Goal: Transaction & Acquisition: Obtain resource

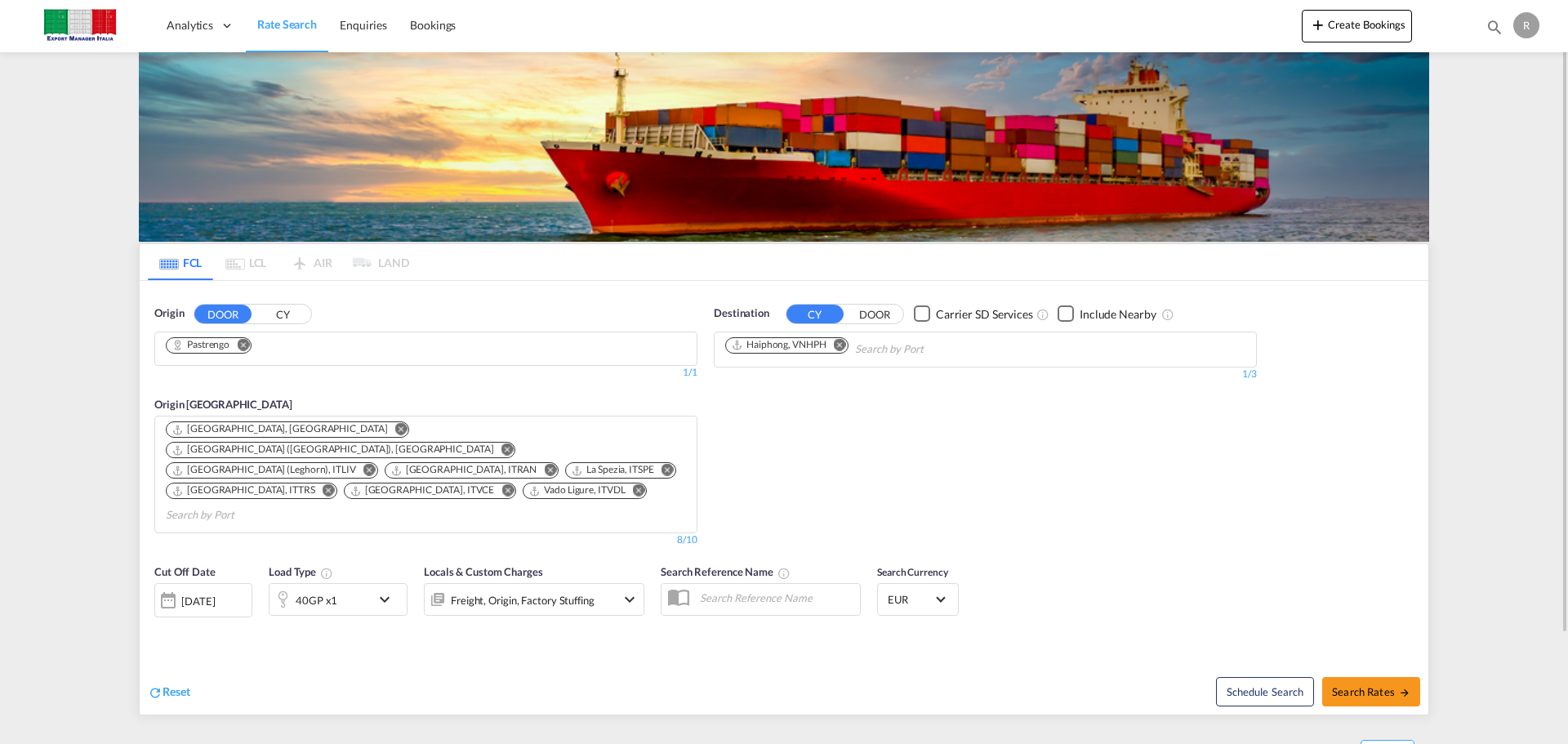
click at [244, 342] on md-icon "Remove" at bounding box center [243, 344] width 12 height 12
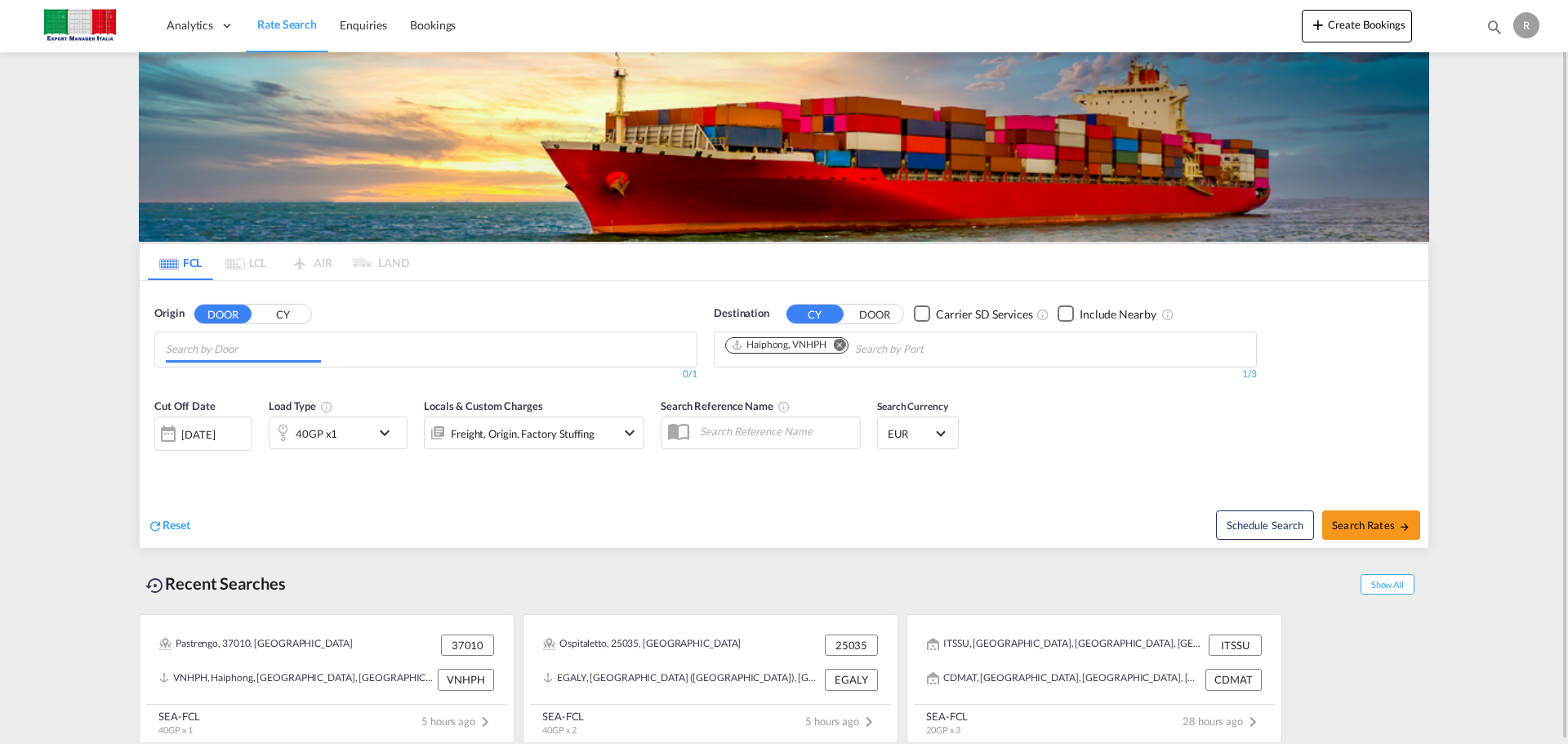
click at [268, 349] on input "Chips input." at bounding box center [243, 350] width 155 height 26
type input "truccazzano"
click at [329, 377] on div "Truccazzano IT-20060" at bounding box center [293, 387] width 310 height 49
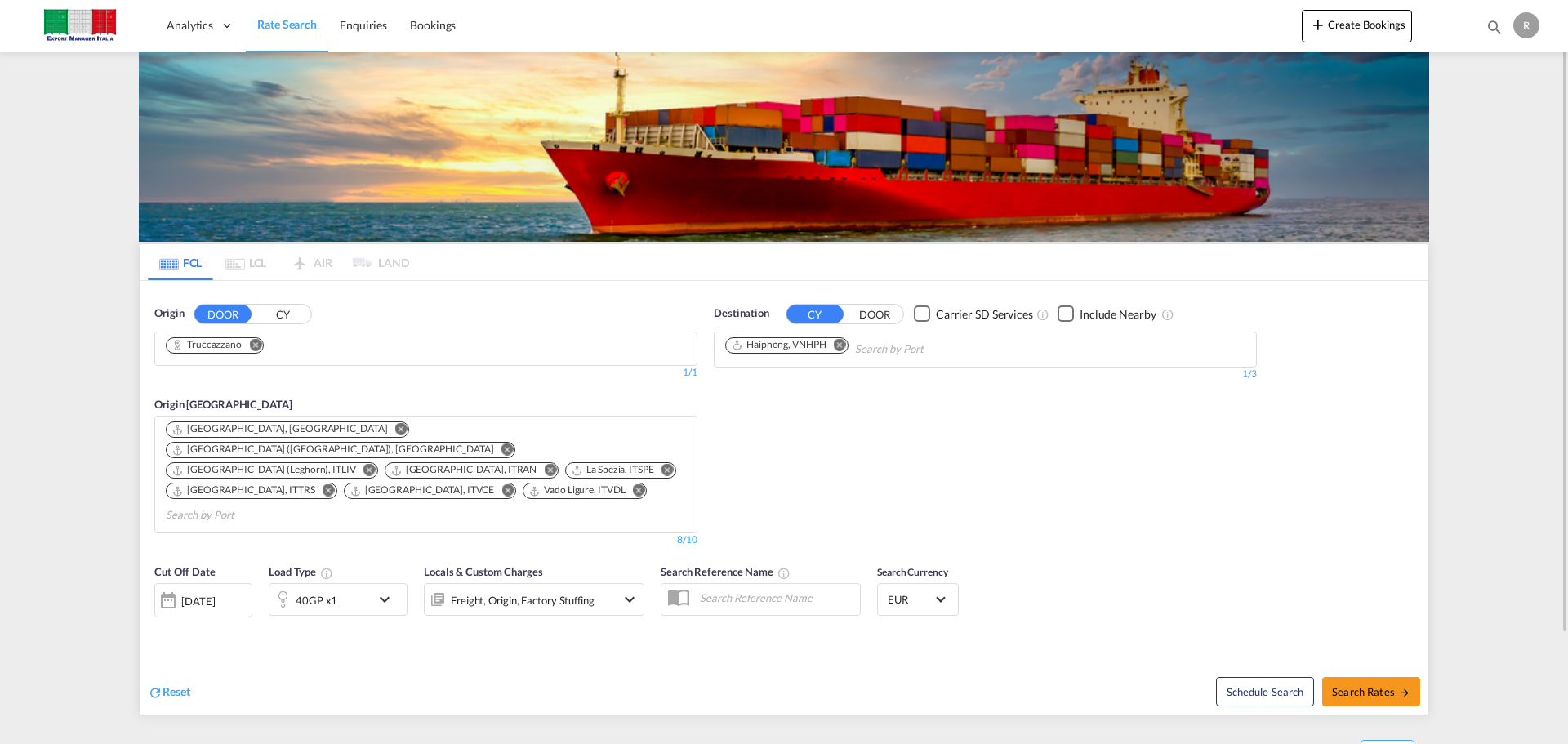
click at [844, 344] on md-icon "Remove" at bounding box center [840, 344] width 12 height 12
click at [891, 342] on md-chips "Haiphong, VNHPH" at bounding box center [985, 349] width 542 height 34
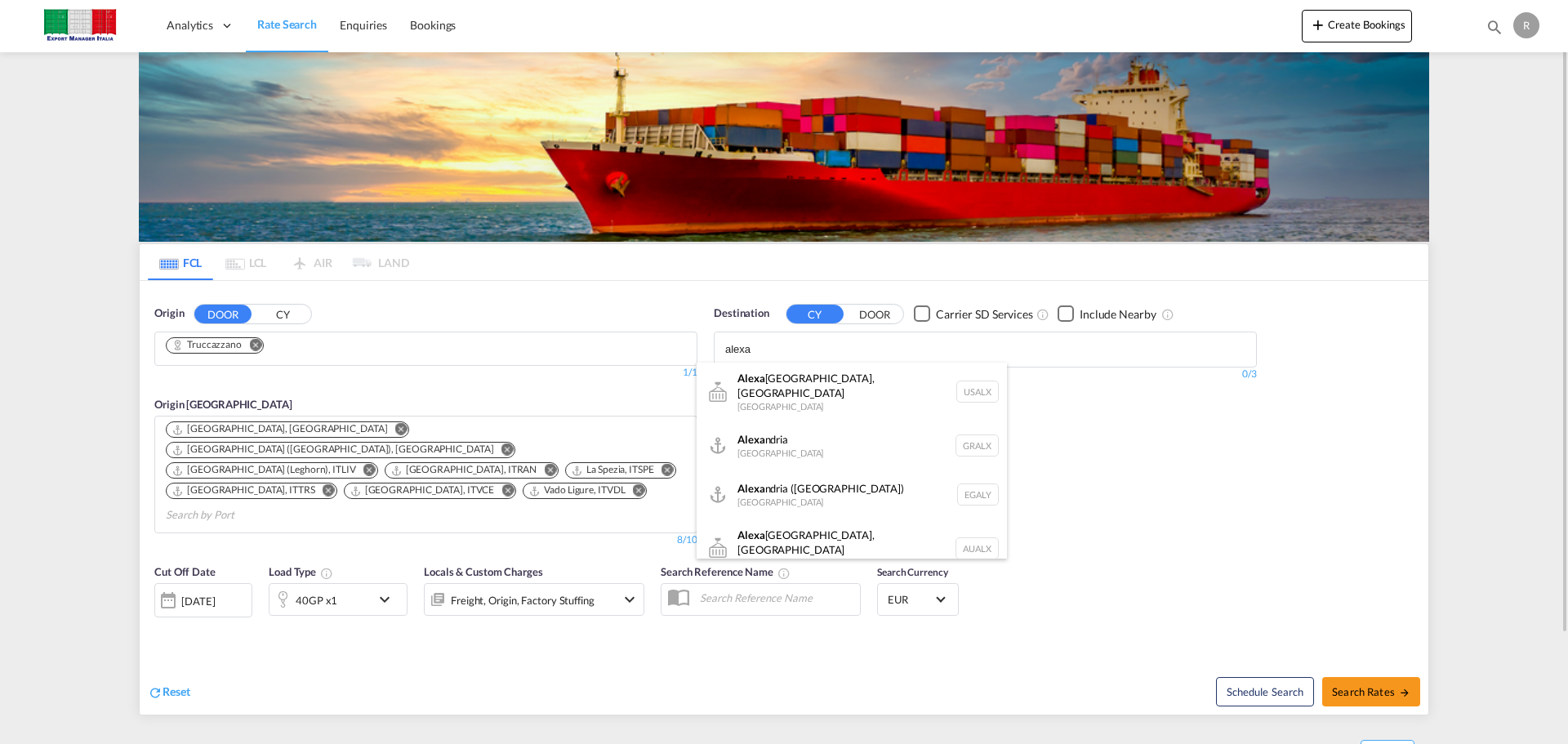
type input "alexa"
click at [780, 482] on div "[PERSON_NAME] ([GEOGRAPHIC_DATA]) [GEOGRAPHIC_DATA] EGALY" at bounding box center [852, 495] width 310 height 49
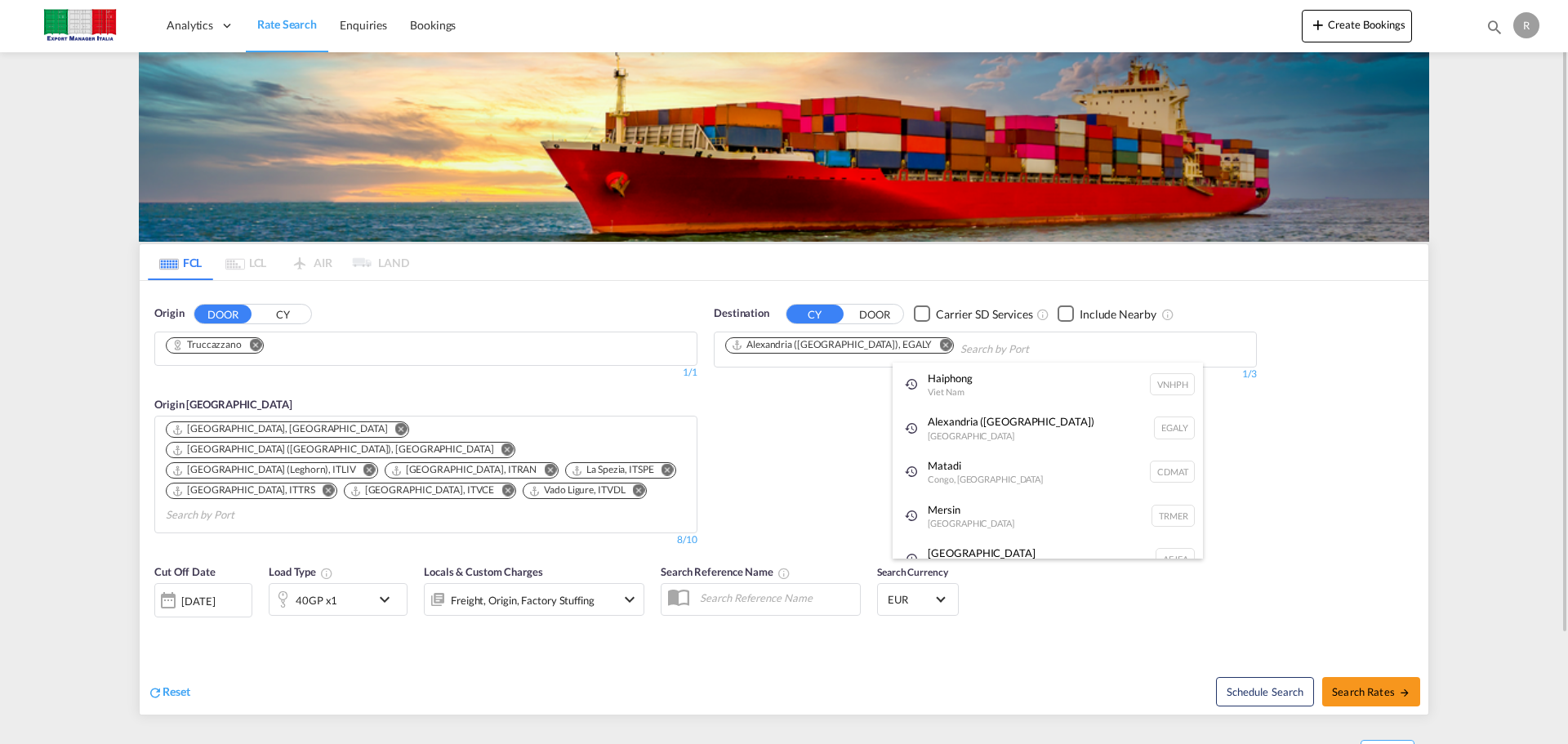
drag, startPoint x: 1331, startPoint y: 483, endPoint x: 1287, endPoint y: 525, distance: 60.8
click at [384, 590] on md-icon "icon-chevron-down" at bounding box center [389, 599] width 28 height 19
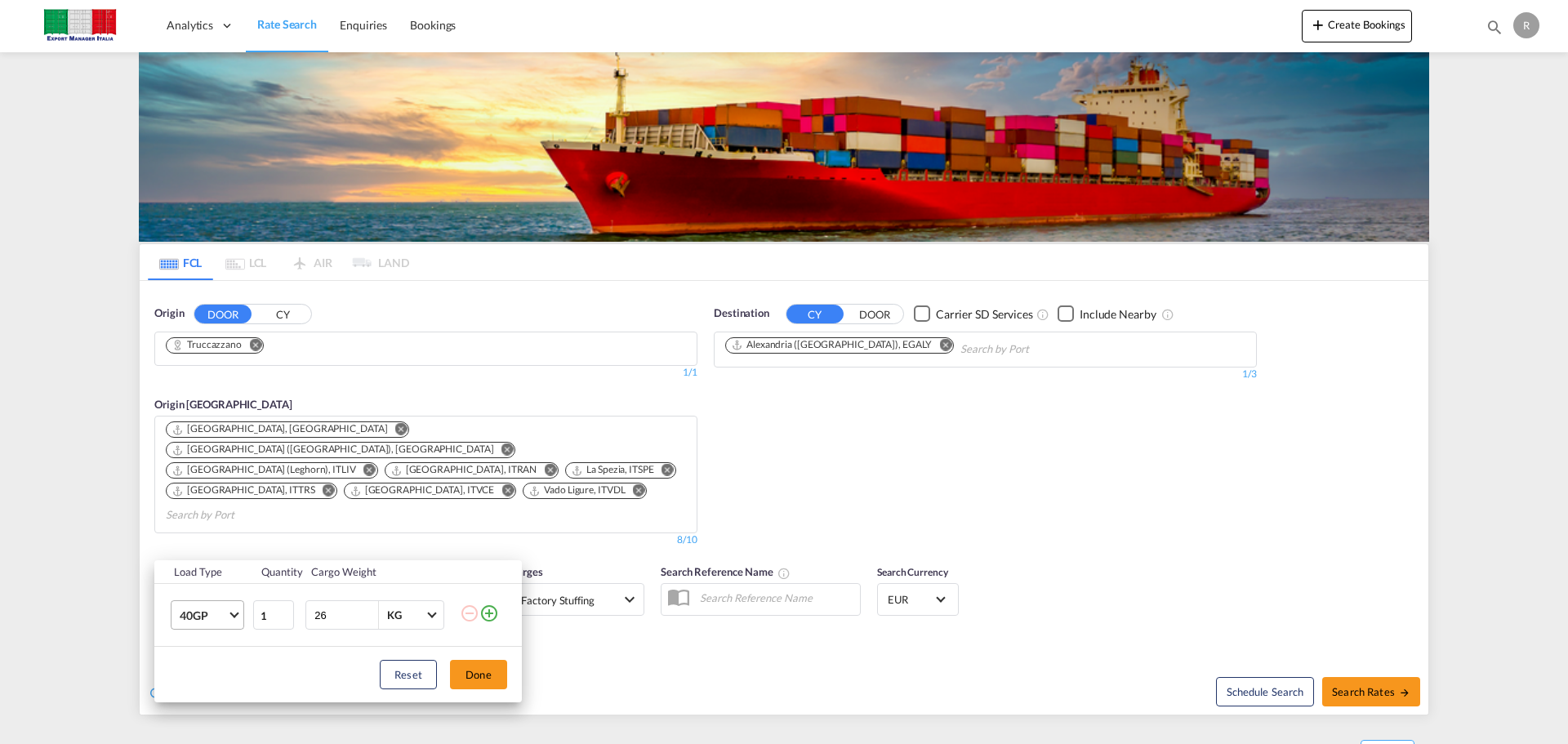
click at [227, 609] on md-select-value "40GP" at bounding box center [210, 615] width 66 height 28
click at [209, 619] on div "40HC" at bounding box center [195, 625] width 30 height 17
drag, startPoint x: 337, startPoint y: 616, endPoint x: 446, endPoint y: 625, distance: 109.4
click at [225, 618] on tr "40HC 1 26 KG KG" at bounding box center [337, 615] width 367 height 63
type input "10000"
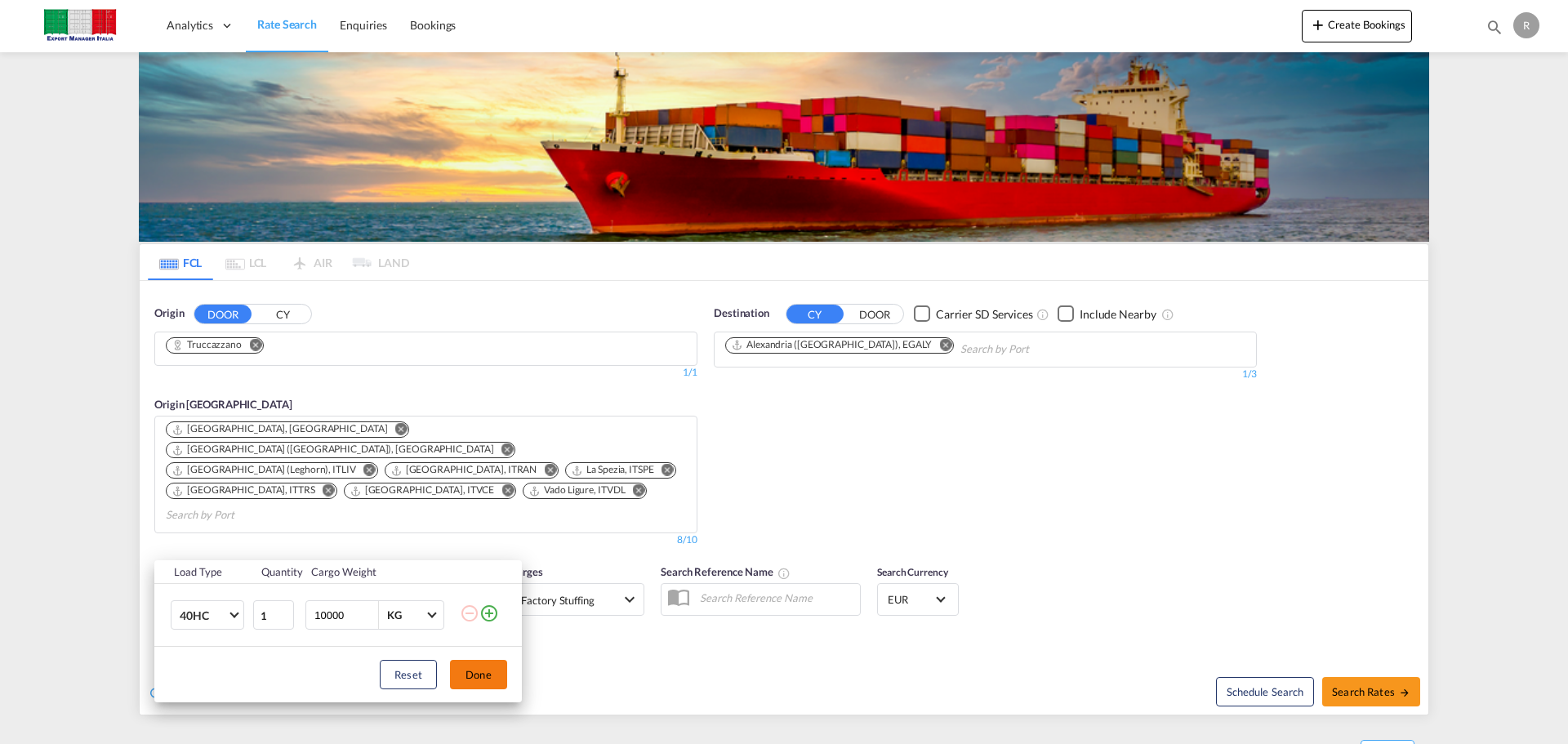
click at [475, 670] on button "Done" at bounding box center [478, 675] width 57 height 30
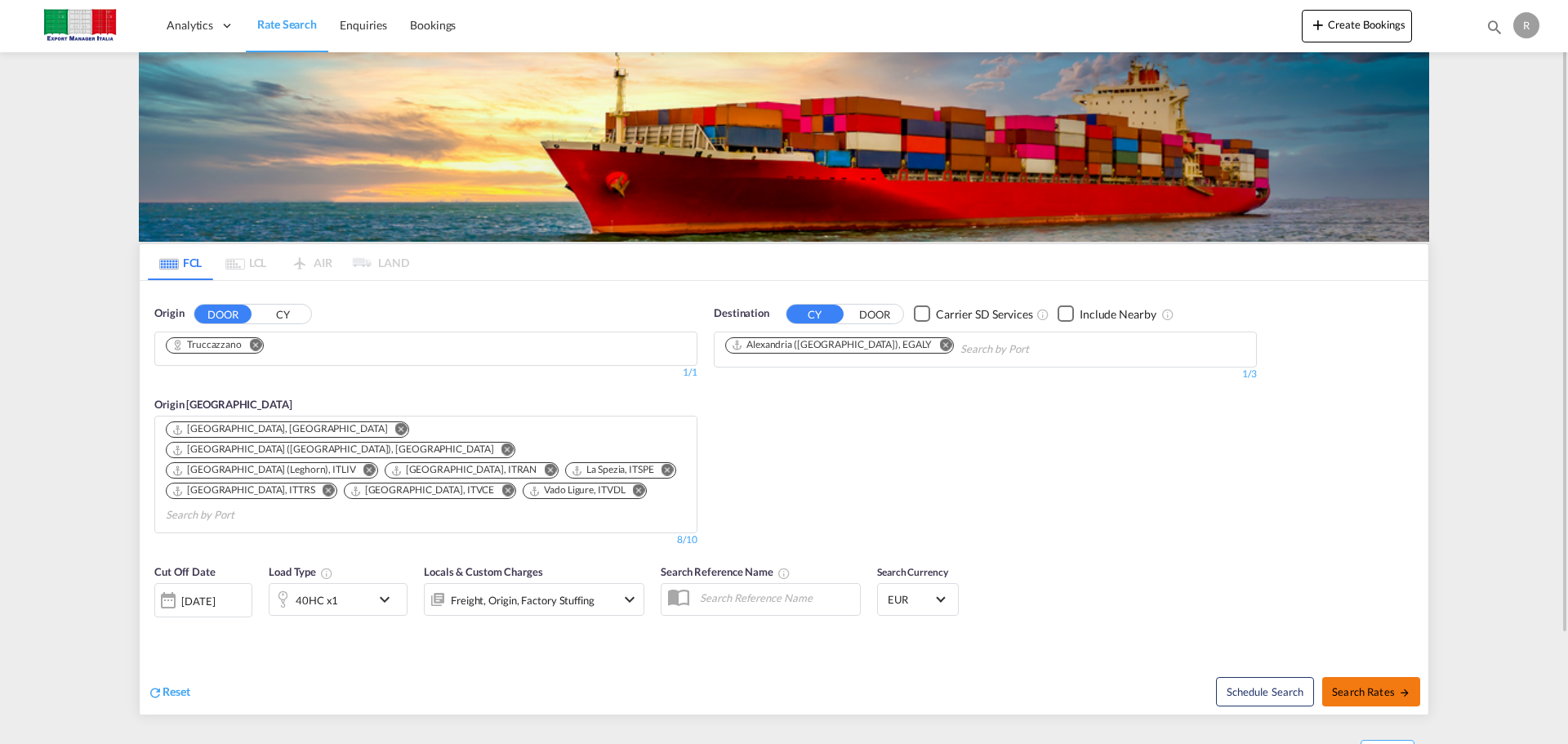
click at [1353, 677] on button "Search Rates" at bounding box center [1371, 691] width 98 height 30
type input "Truccazzano to EGALY / [DATE]"
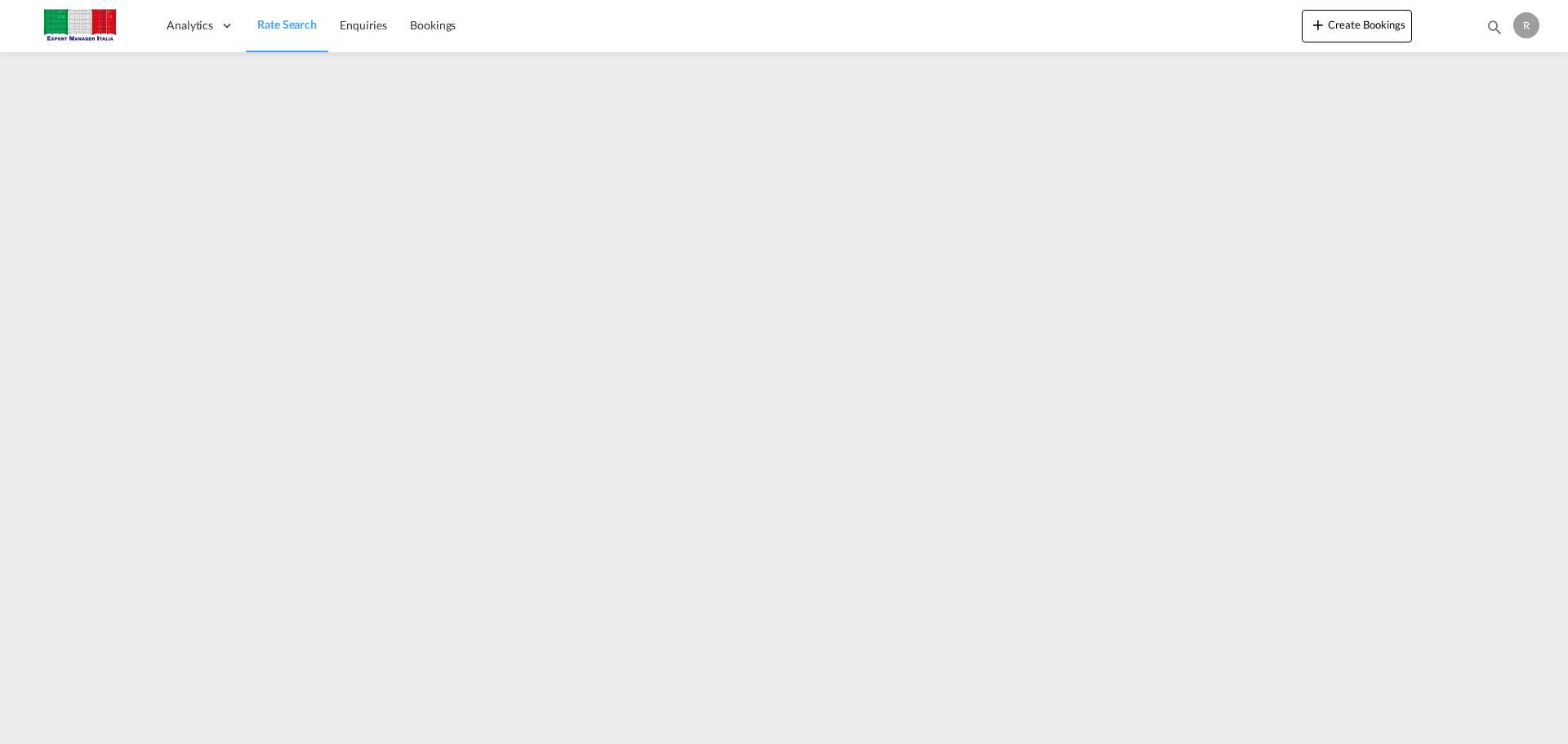
click at [272, 30] on span "Rate Search" at bounding box center [287, 25] width 60 height 14
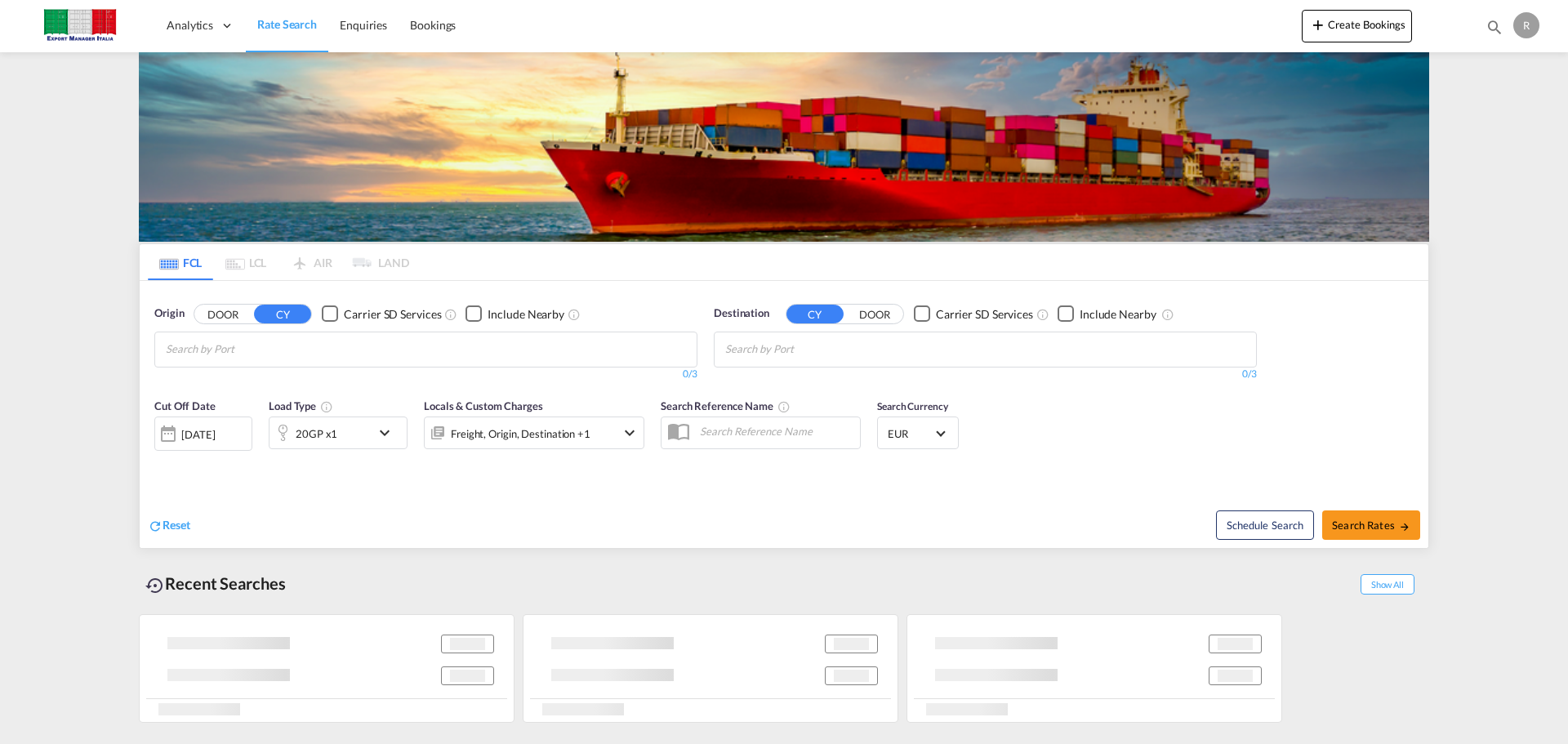
click at [221, 356] on input "Chips input." at bounding box center [243, 350] width 155 height 26
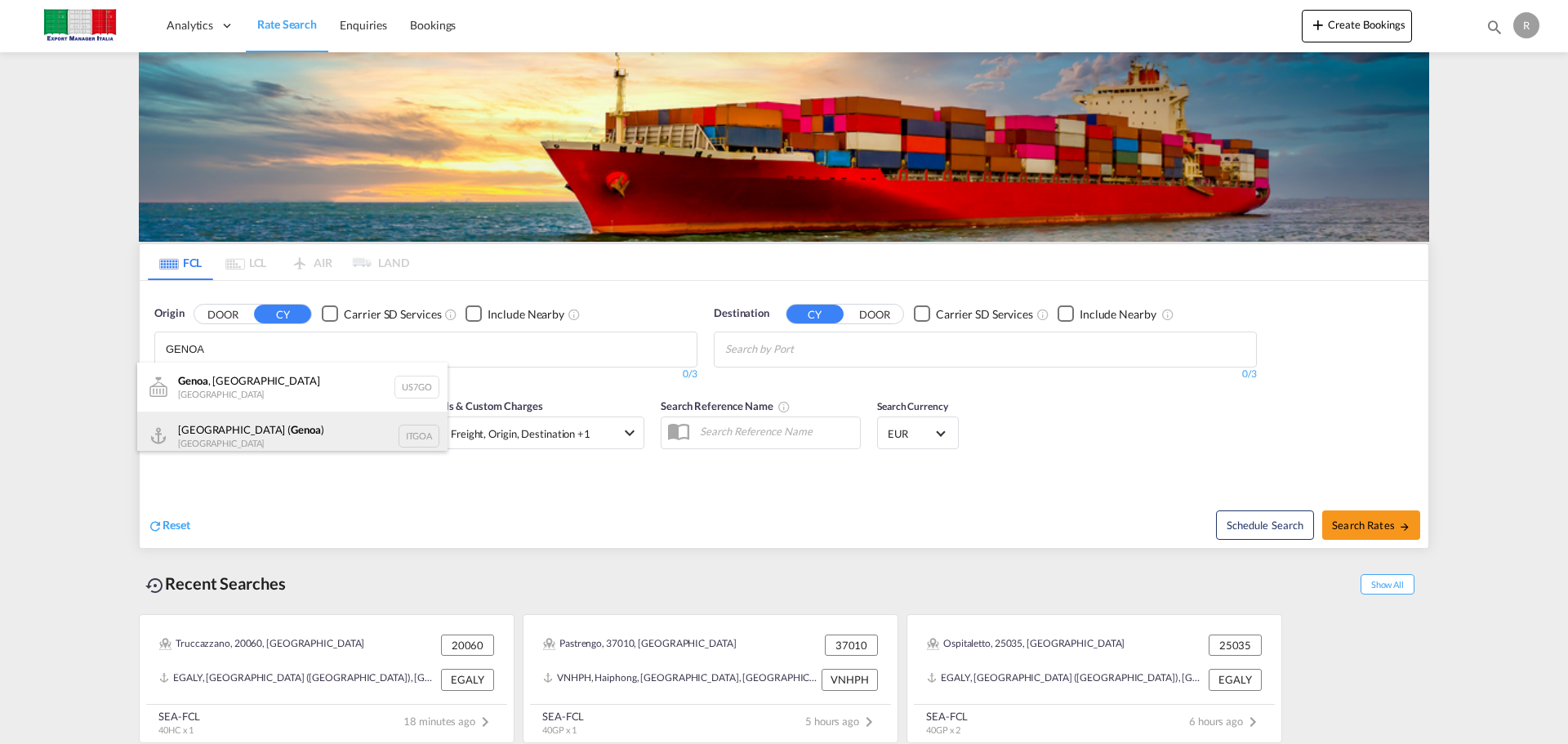
type input "GENOA"
click at [260, 433] on div "[GEOGRAPHIC_DATA] ( [GEOGRAPHIC_DATA] ) [GEOGRAPHIC_DATA] ITGOA" at bounding box center [293, 436] width 310 height 49
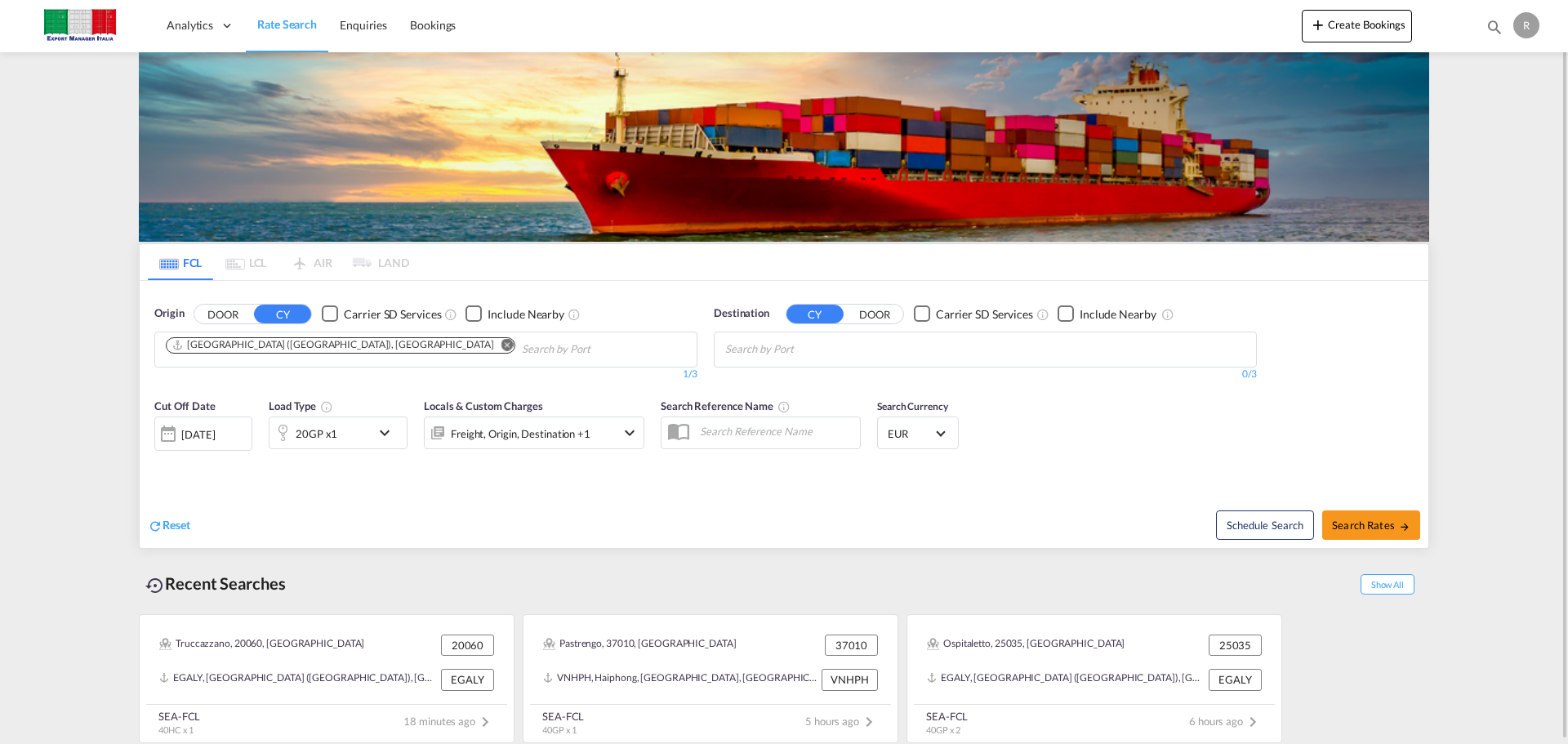
click at [919, 356] on md-chips at bounding box center [985, 349] width 542 height 34
type input "AQABA"
click at [855, 430] on div "Aqaba Jordan JOAQB" at bounding box center [852, 436] width 310 height 49
click at [345, 433] on div "20GP x1" at bounding box center [320, 432] width 102 height 32
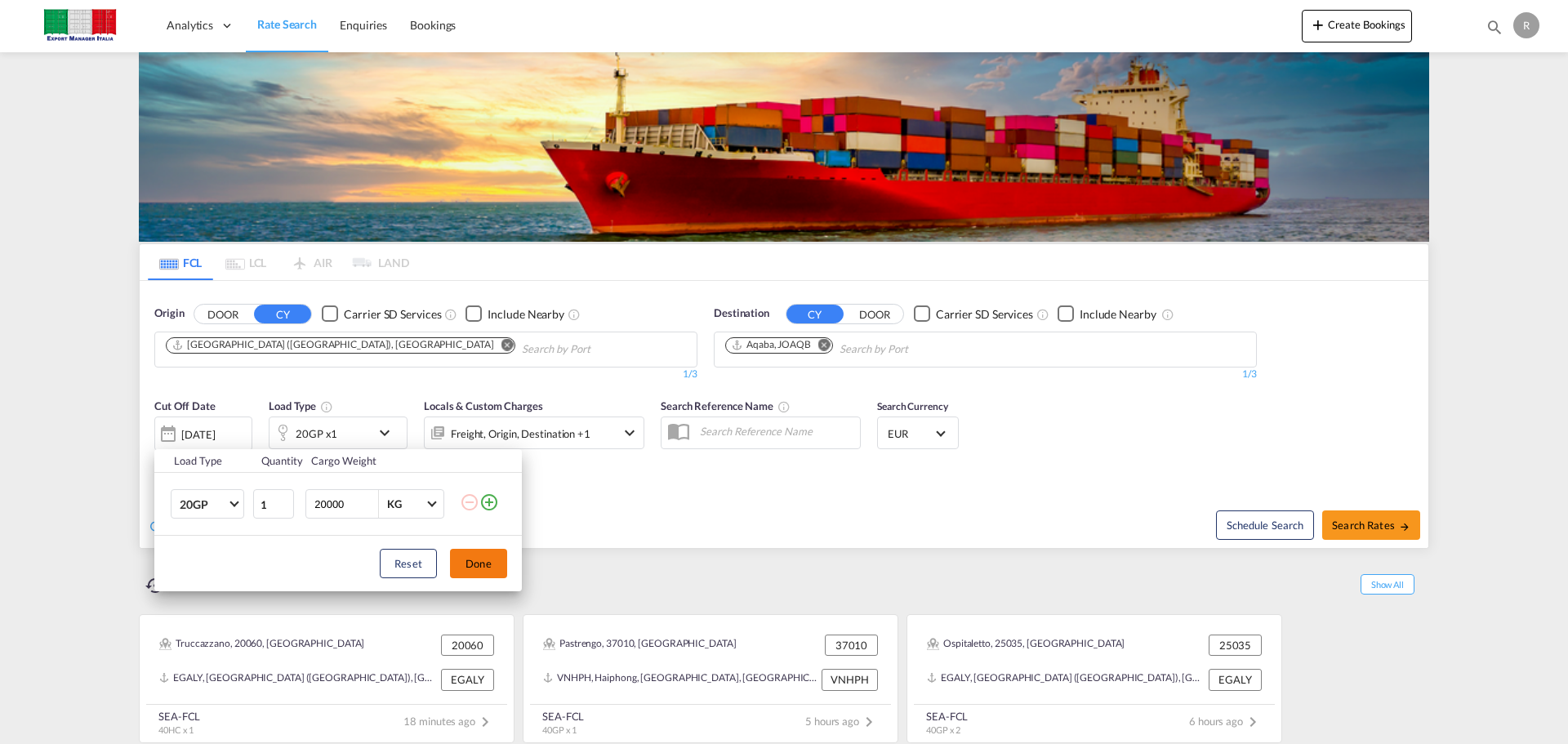
click at [497, 559] on button "Done" at bounding box center [478, 563] width 57 height 30
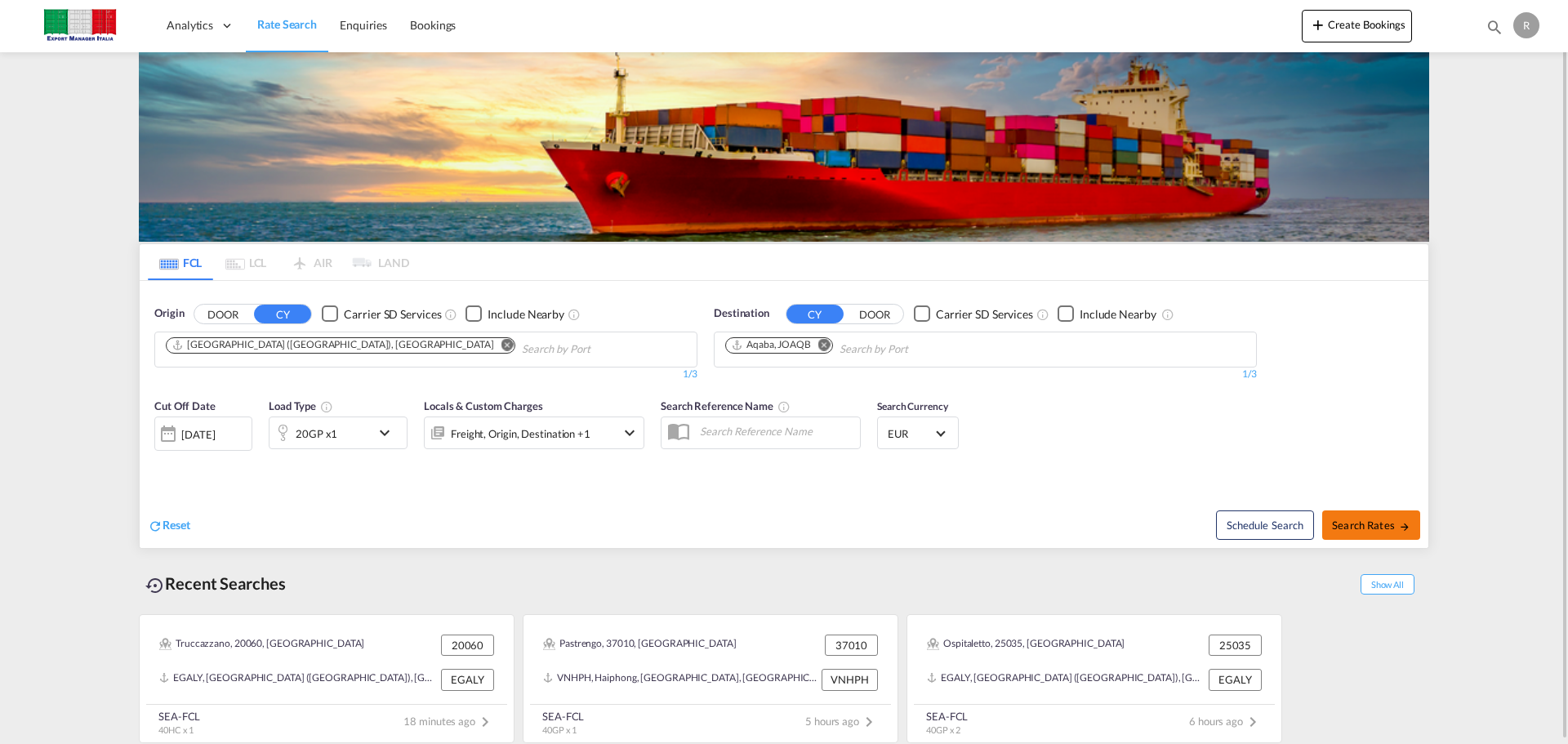
click at [1380, 519] on span "Search Rates" at bounding box center [1370, 525] width 78 height 13
type input "ITGOA to JOAQB / [DATE]"
